Goal: Task Accomplishment & Management: Manage account settings

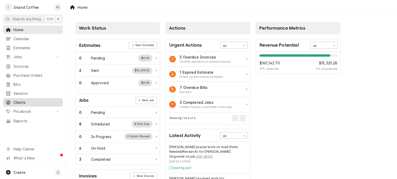
click at [22, 101] on span "Clients" at bounding box center [36, 102] width 47 height 5
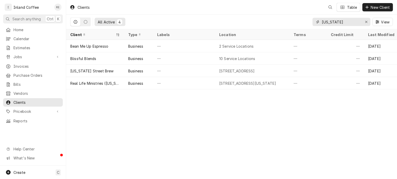
click at [342, 21] on input "[US_STATE]" at bounding box center [341, 22] width 39 height 8
type input "n"
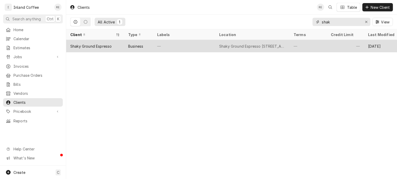
type input "shak"
click at [119, 47] on div "Shaky Ground Espresso" at bounding box center [95, 46] width 58 height 12
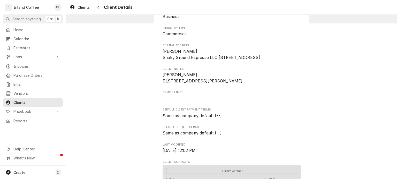
scroll to position [30, 0]
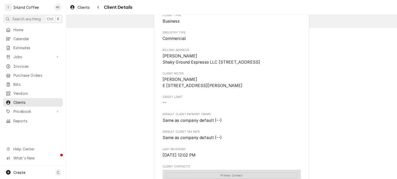
drag, startPoint x: 204, startPoint y: 68, endPoint x: 217, endPoint y: 65, distance: 13.7
click at [217, 65] on span "Shannon Johnson Shaky Ground Espresso LLC 34911 N. Newport Hwy Chattaroy, WA 99…" at bounding box center [231, 59] width 138 height 12
copy span "34911 N. Newport Hwy Chattaroy, WA 99003"
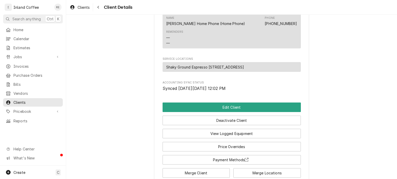
scroll to position [430, 0]
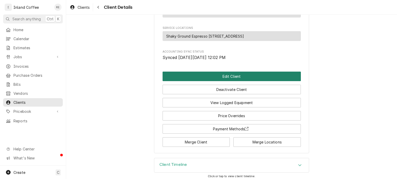
click at [222, 74] on button "Edit Client" at bounding box center [231, 77] width 138 height 10
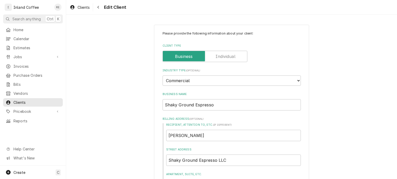
type textarea "x"
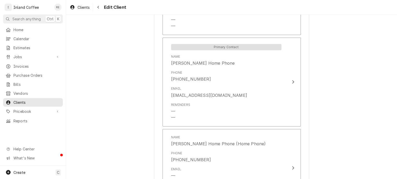
scroll to position [596, 0]
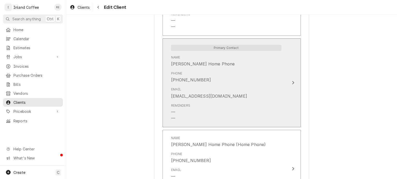
click at [192, 98] on div "shannonj999@hotmail.com" at bounding box center [209, 96] width 76 height 6
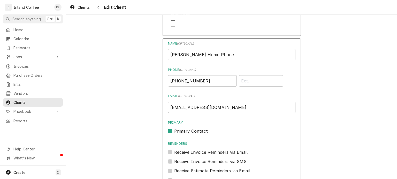
drag, startPoint x: 225, startPoint y: 108, endPoint x: 153, endPoint y: 108, distance: 72.3
drag, startPoint x: 202, startPoint y: 80, endPoint x: 143, endPoint y: 87, distance: 60.2
